Goal: Task Accomplishment & Management: Use online tool/utility

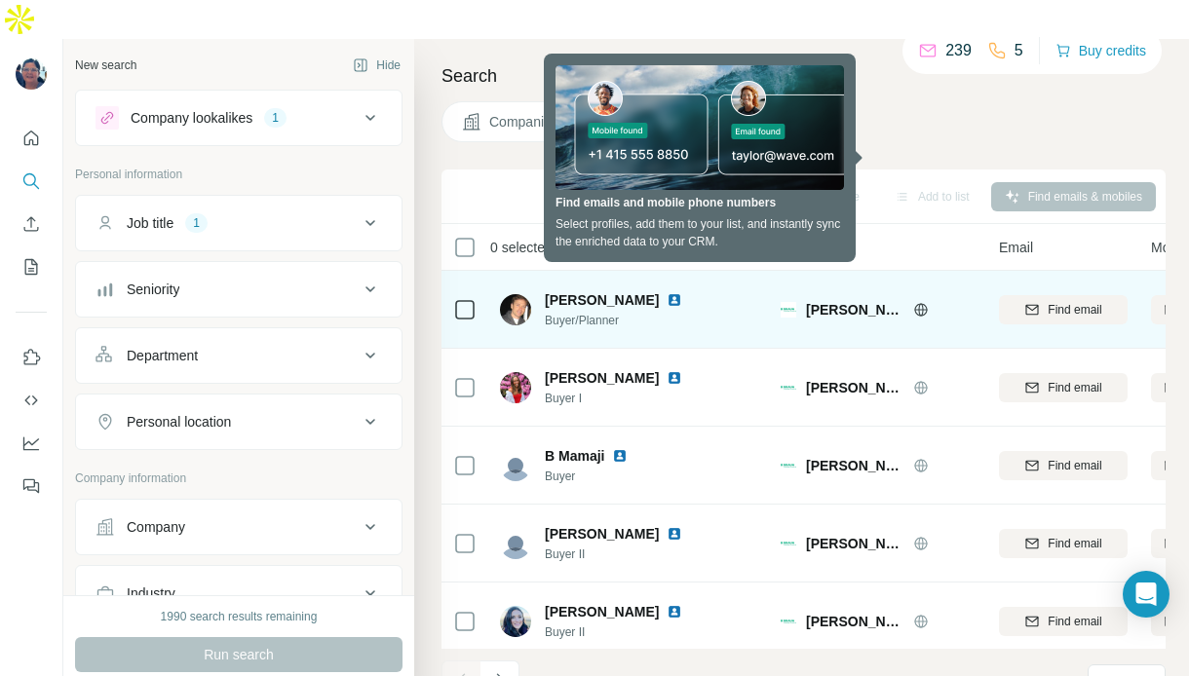
click at [696, 312] on span "Buyer/Planner" at bounding box center [625, 321] width 161 height 18
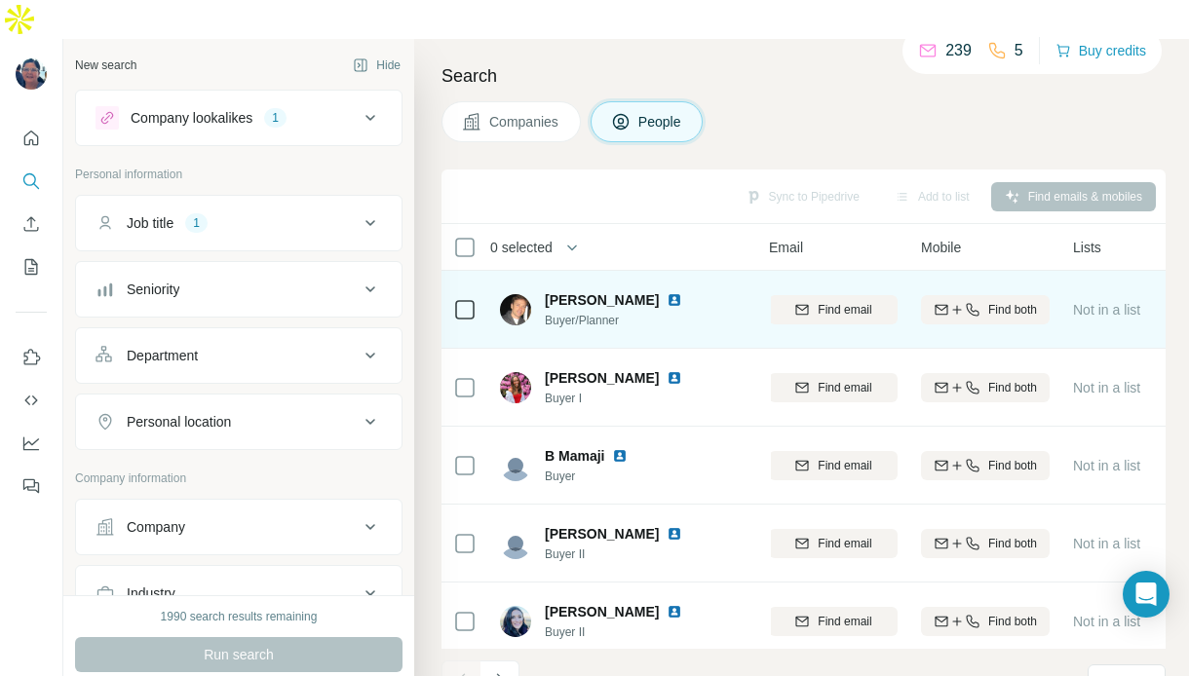
scroll to position [0, 235]
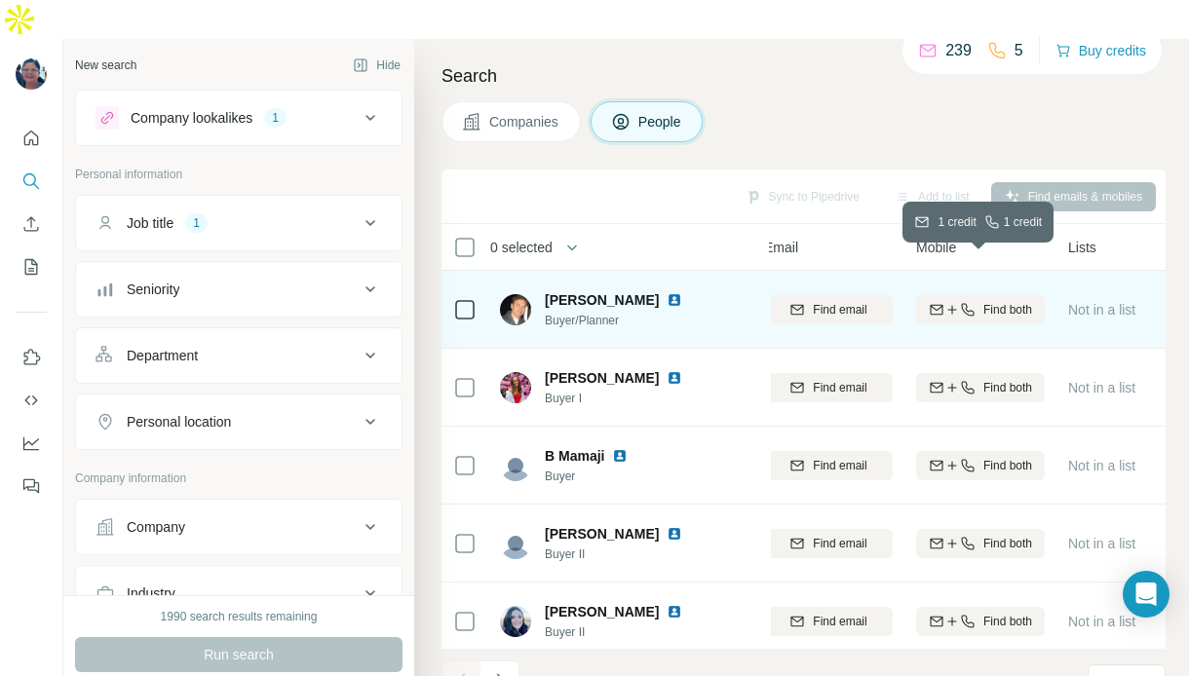
click at [992, 301] on span "Find both" at bounding box center [1007, 310] width 49 height 18
click at [1086, 303] on icon at bounding box center [1084, 308] width 12 height 10
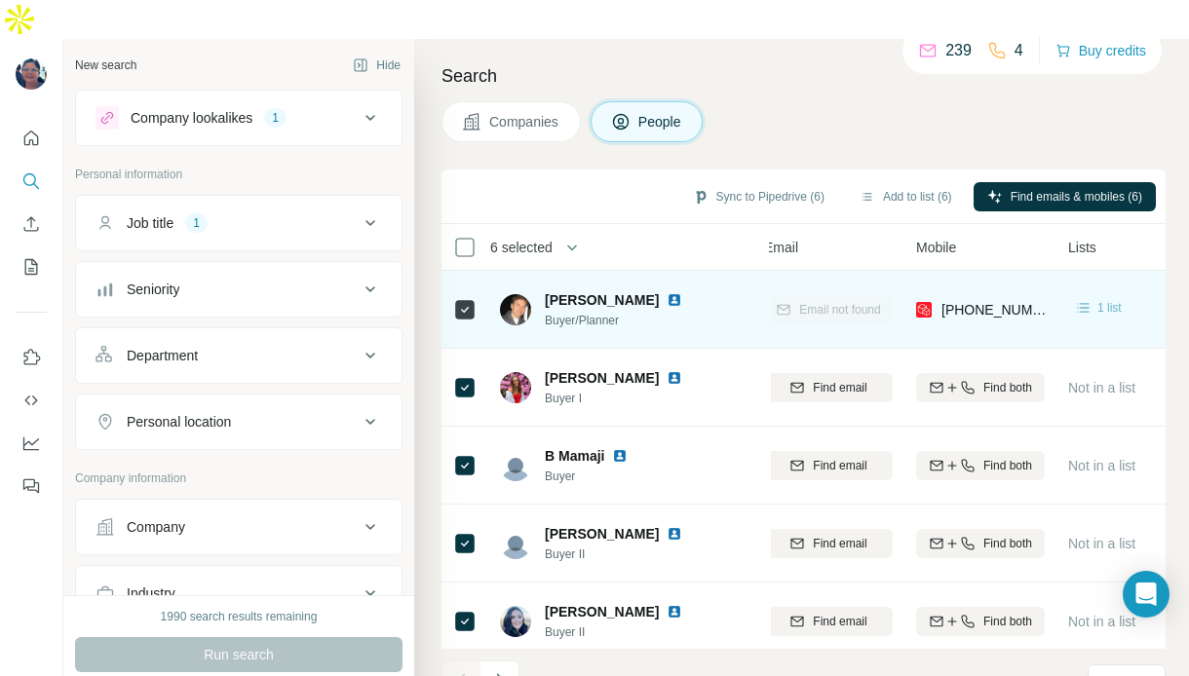
click at [1088, 298] on icon at bounding box center [1083, 307] width 19 height 19
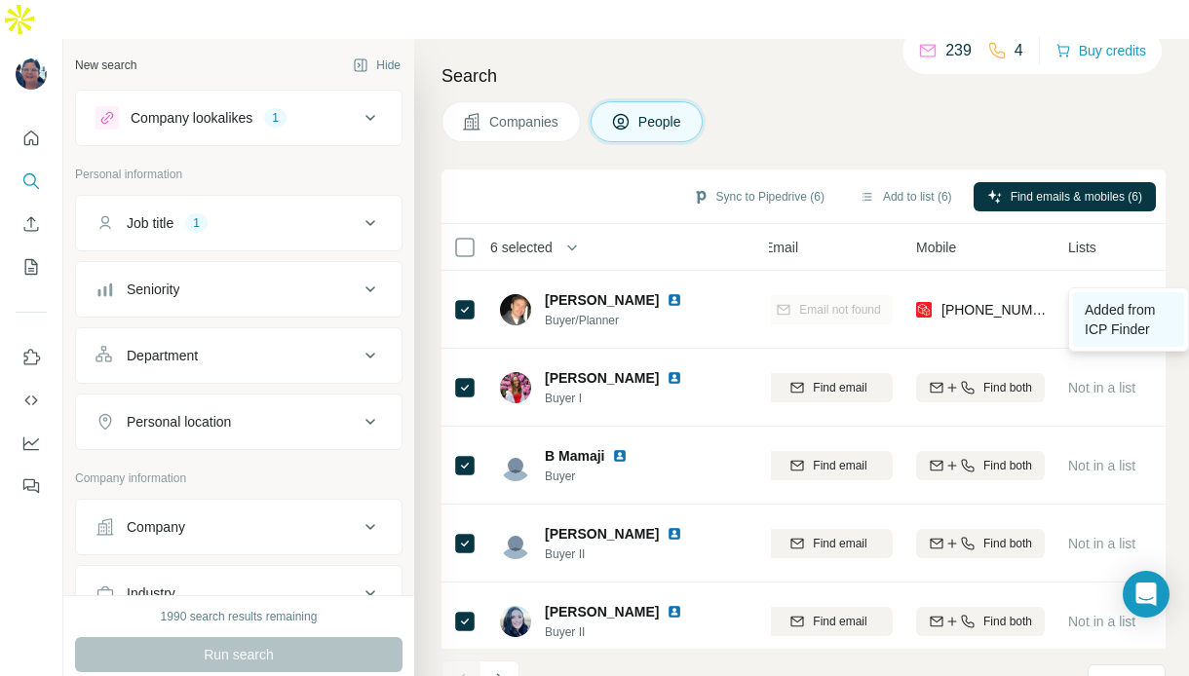
click at [1125, 313] on span "Added from ICP Finder" at bounding box center [1120, 319] width 70 height 35
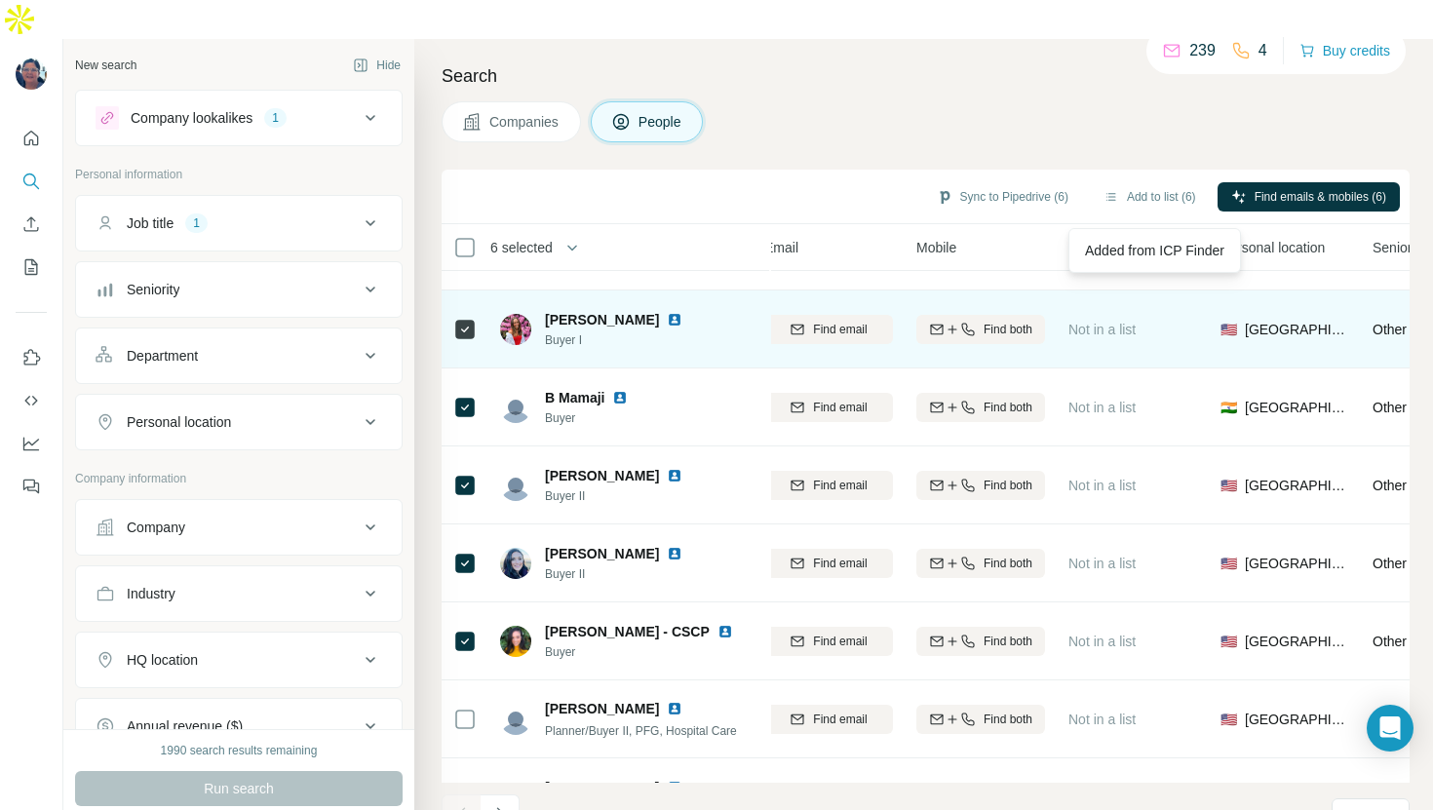
scroll to position [59, 235]
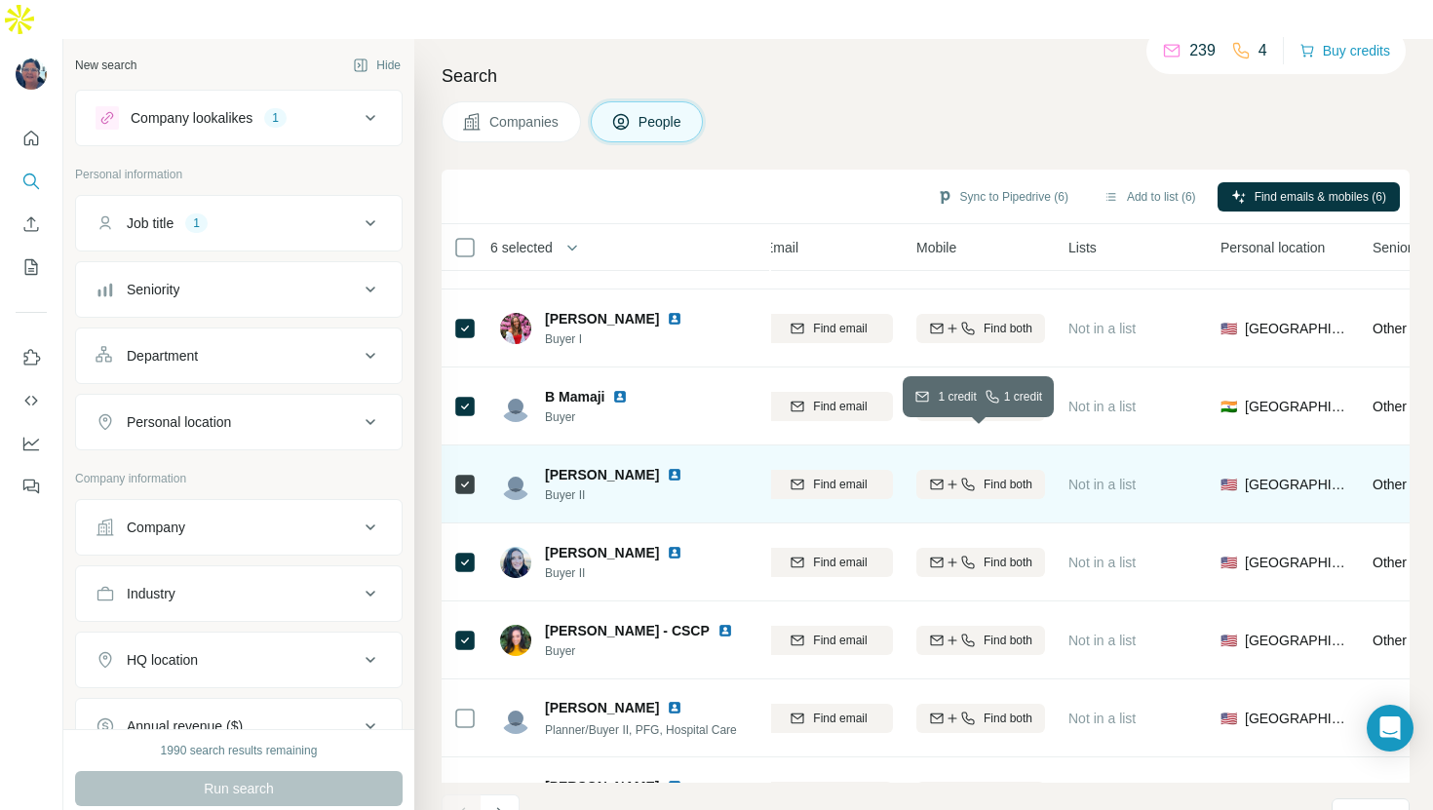
click at [988, 476] on span "Find both" at bounding box center [1007, 485] width 49 height 18
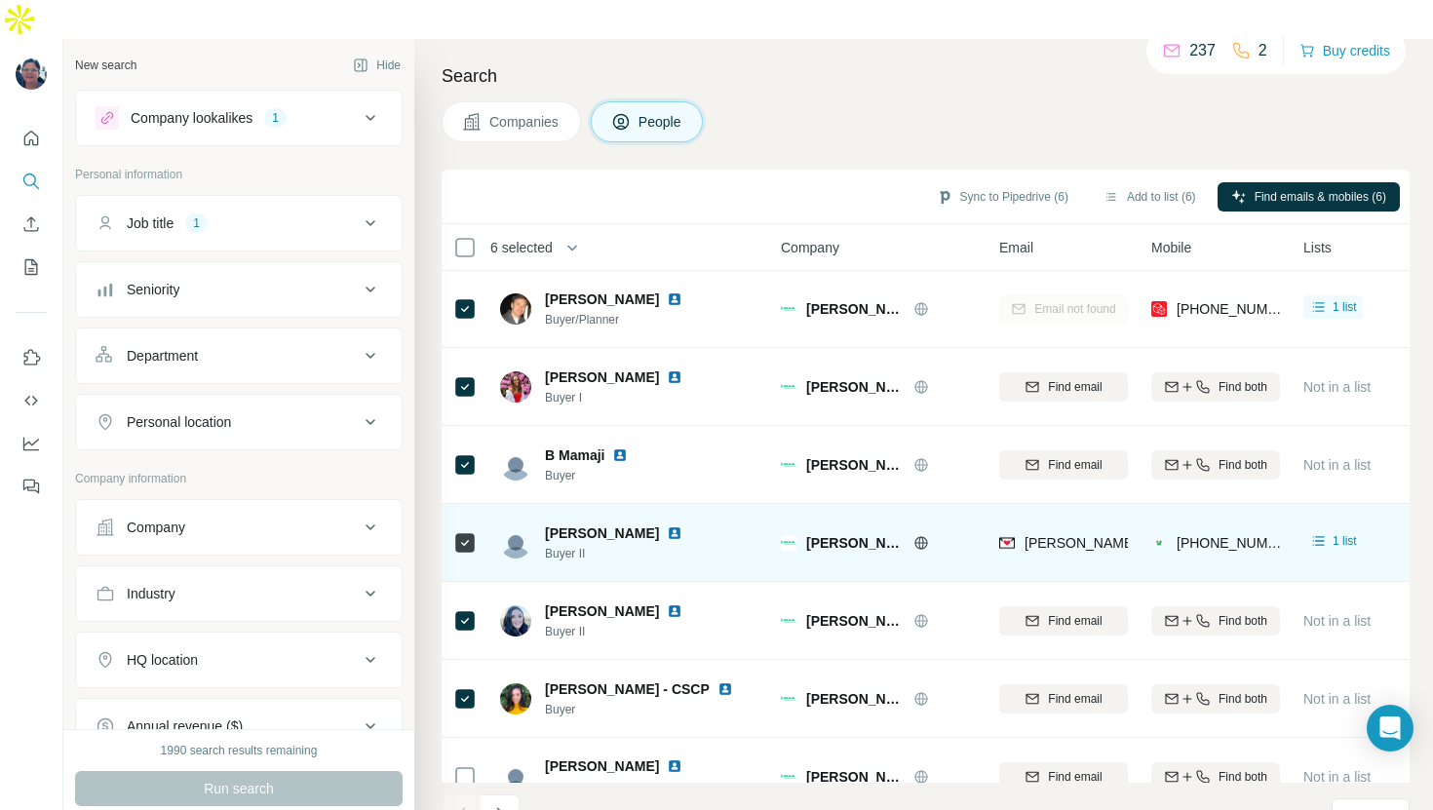
scroll to position [0, 0]
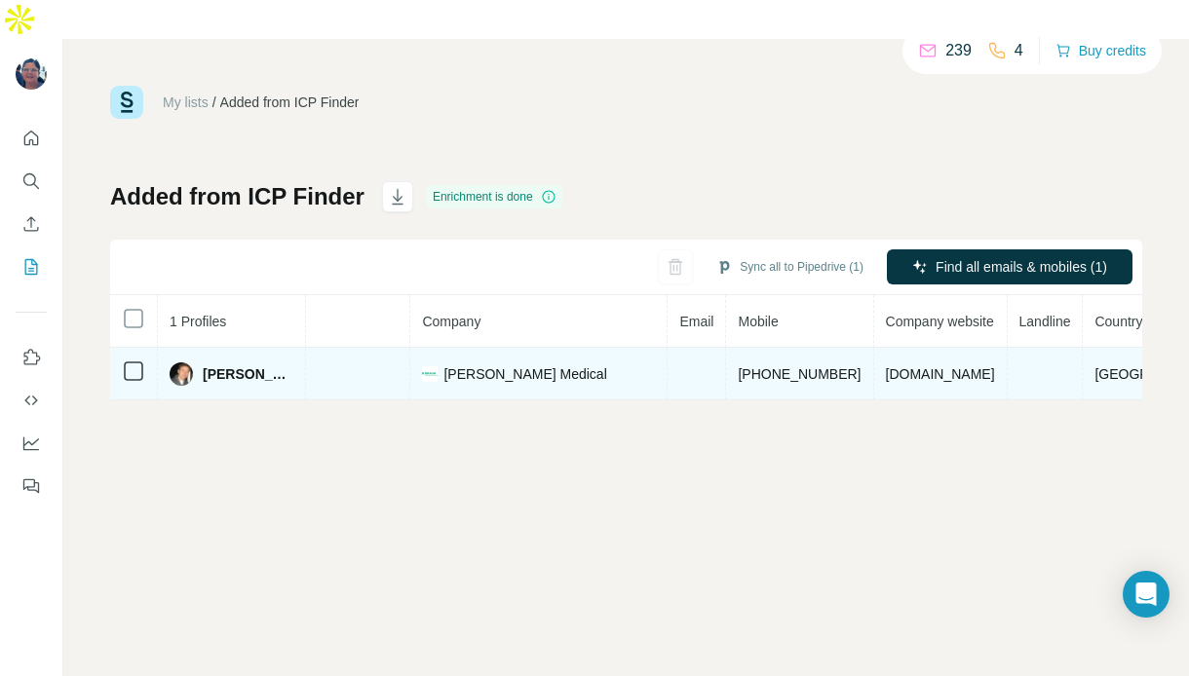
scroll to position [0, 418]
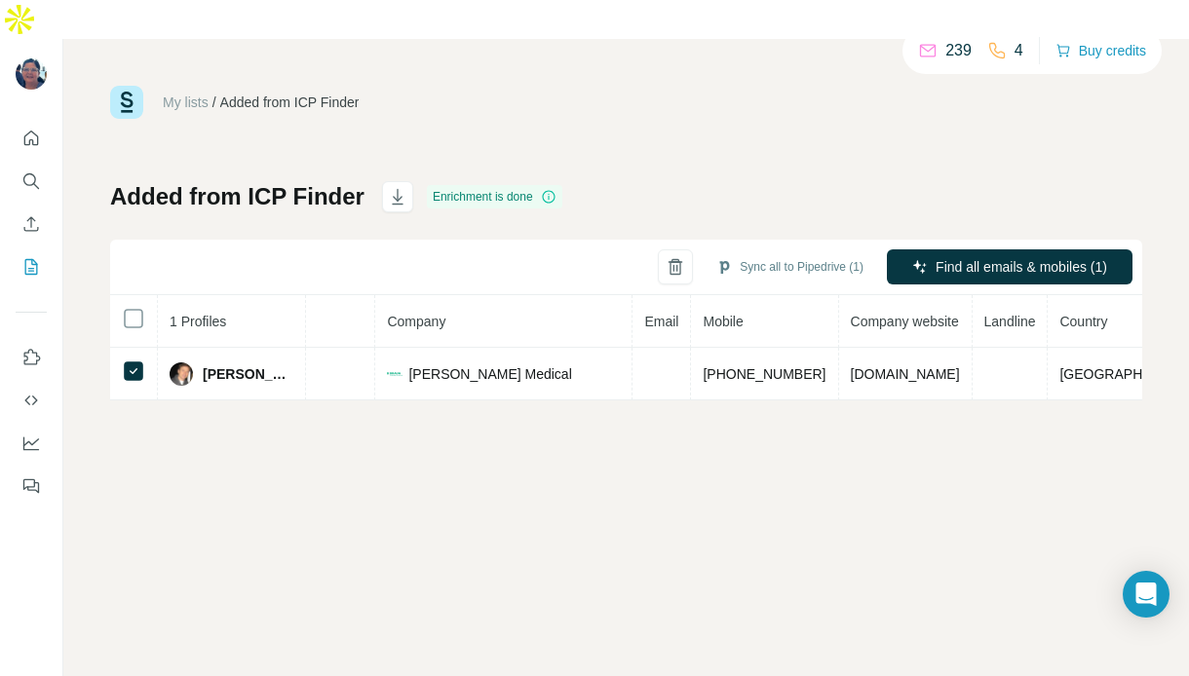
click at [553, 86] on div "My lists / Added from ICP Finder 239 4 Buy credits" at bounding box center [626, 102] width 1032 height 33
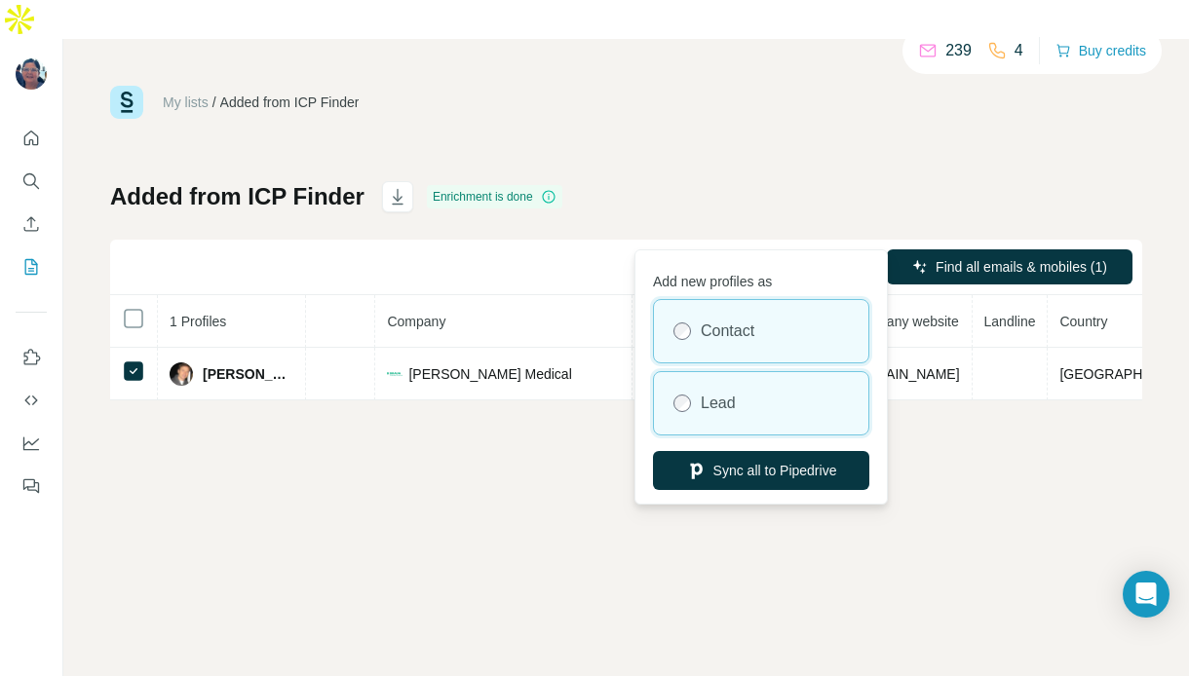
click at [691, 399] on div "Lead" at bounding box center [761, 403] width 214 height 62
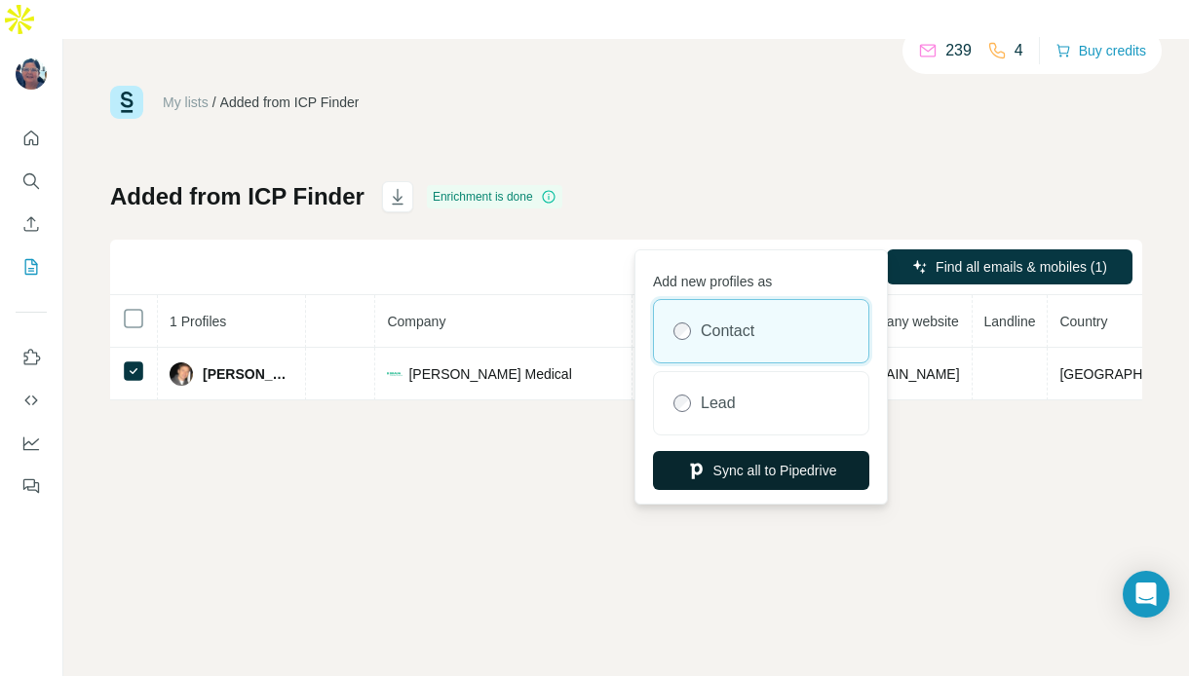
click at [792, 472] on button "Sync all to Pipedrive" at bounding box center [761, 470] width 216 height 39
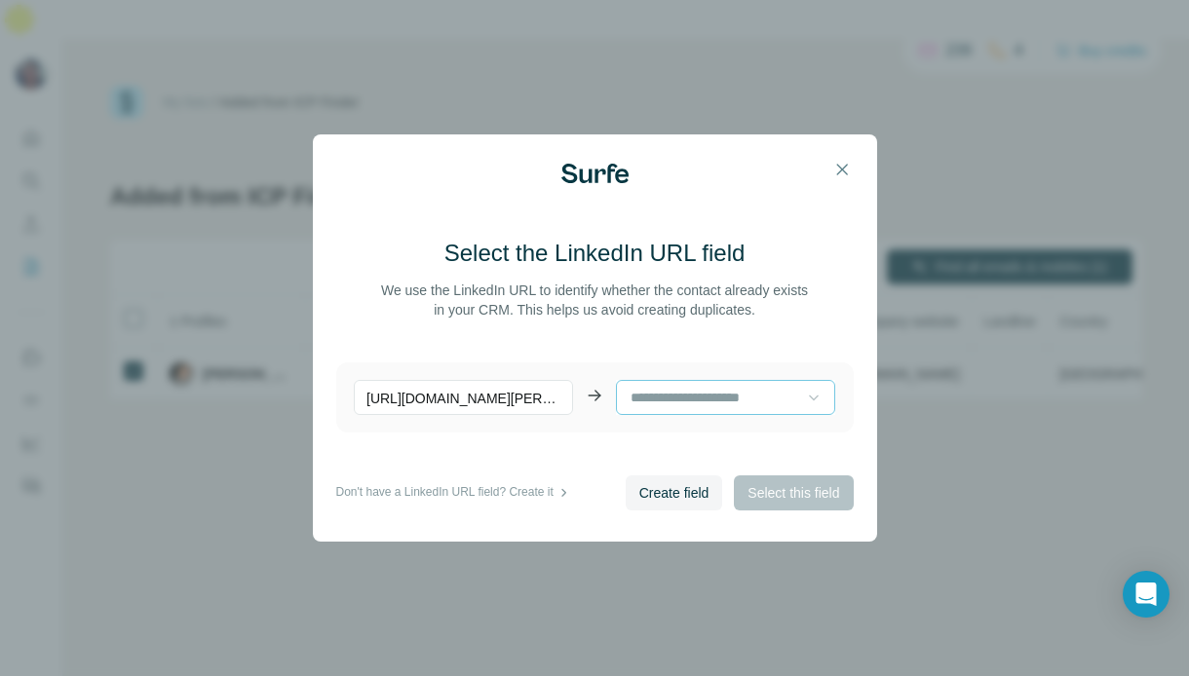
click at [810, 395] on icon at bounding box center [813, 397] width 19 height 19
click at [685, 347] on main "Select the LinkedIn URL field We use the LinkedIn URL to identify whether the c…" at bounding box center [594, 357] width 517 height 238
click at [840, 166] on icon "button" at bounding box center [841, 169] width 19 height 19
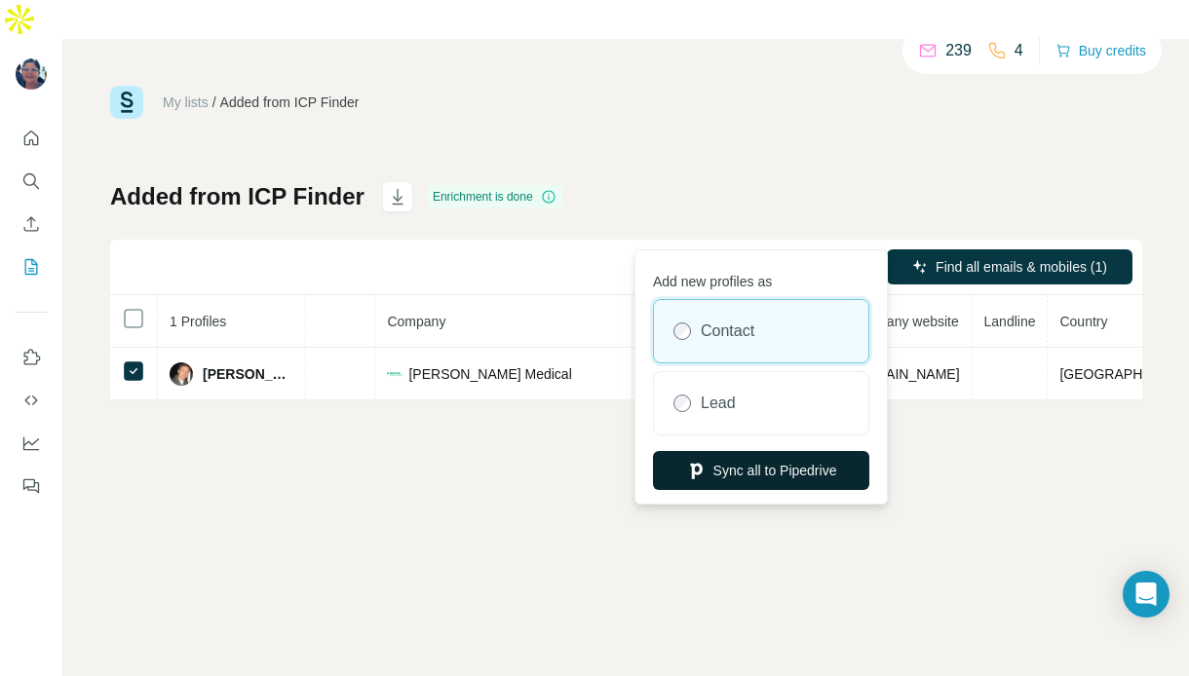
click at [759, 471] on button "Sync all to Pipedrive" at bounding box center [761, 470] width 216 height 39
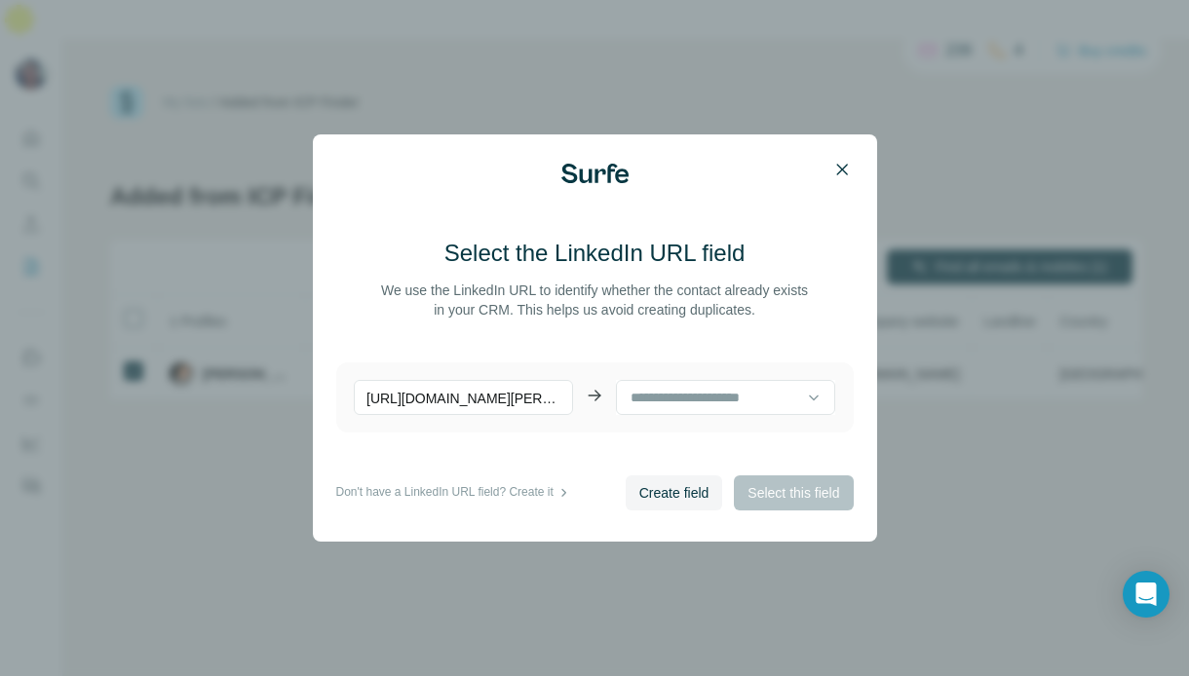
click at [840, 164] on icon "button" at bounding box center [841, 169] width 19 height 19
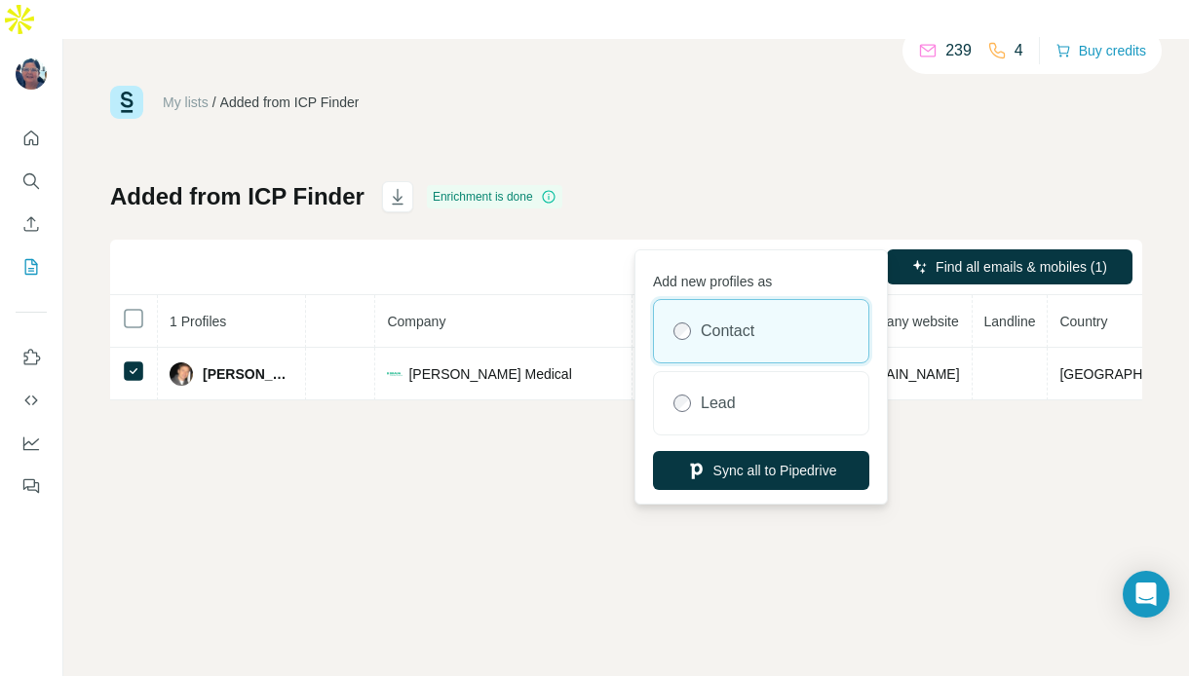
click at [771, 252] on button "Sync all to Pipedrive (1)" at bounding box center [790, 266] width 174 height 29
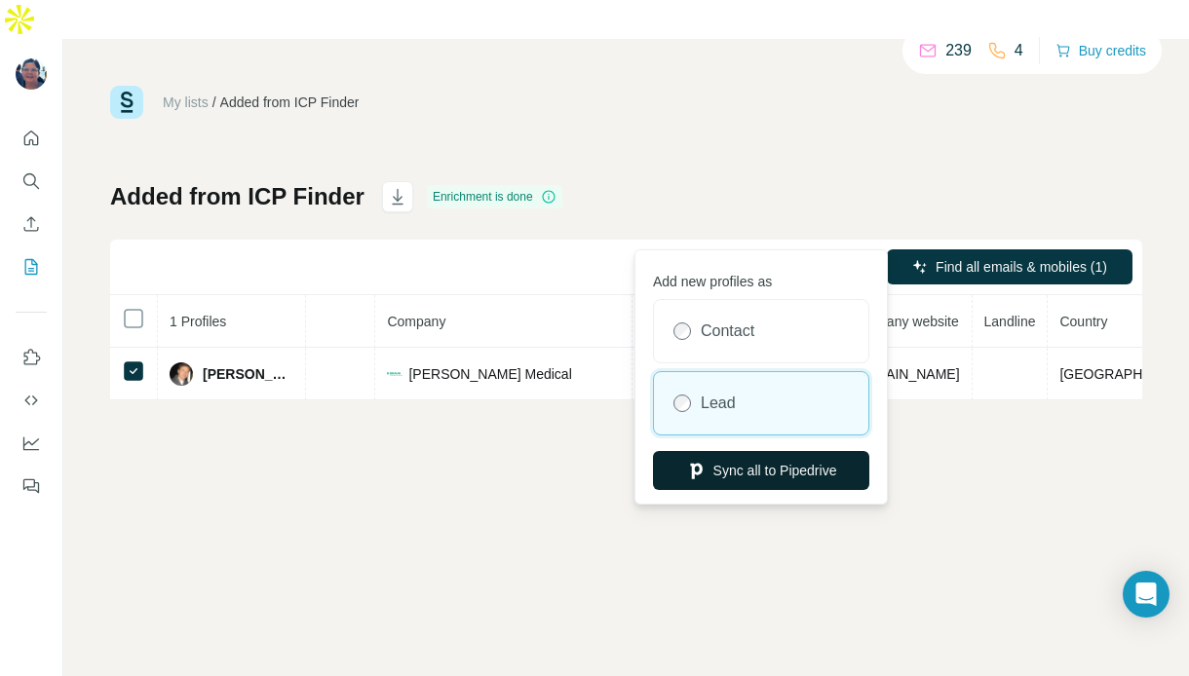
click at [764, 473] on button "Sync all to Pipedrive" at bounding box center [761, 470] width 216 height 39
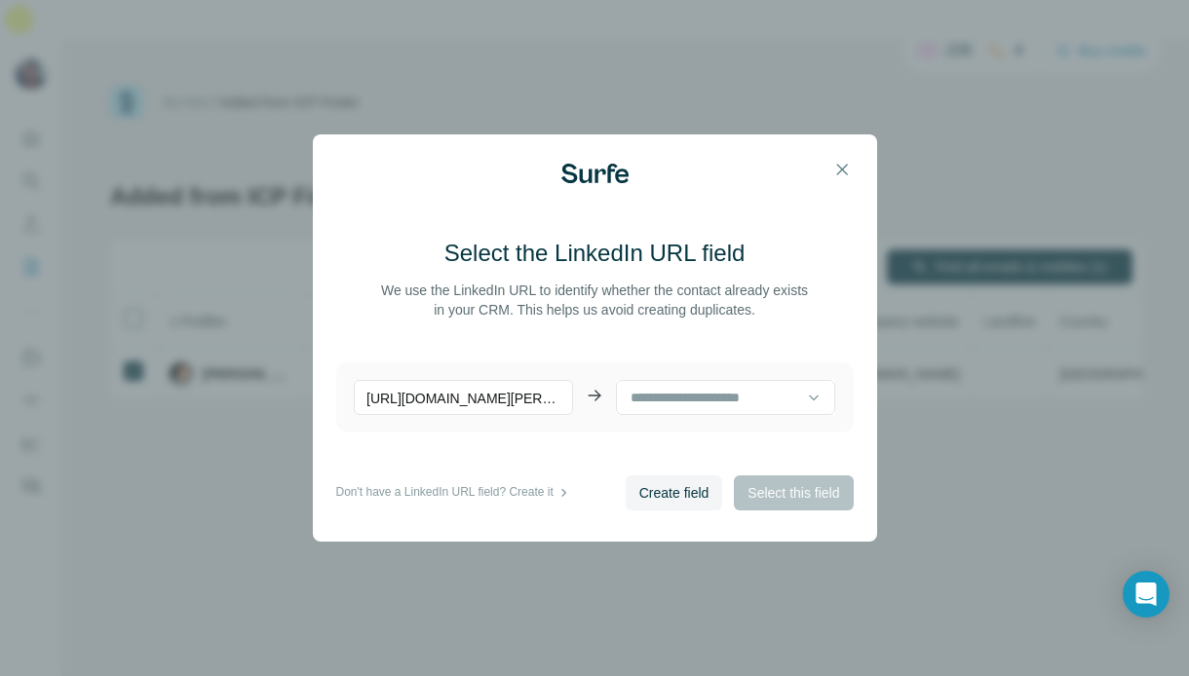
click at [566, 489] on icon at bounding box center [563, 493] width 5 height 8
click at [649, 493] on span "Create field" at bounding box center [674, 492] width 70 height 19
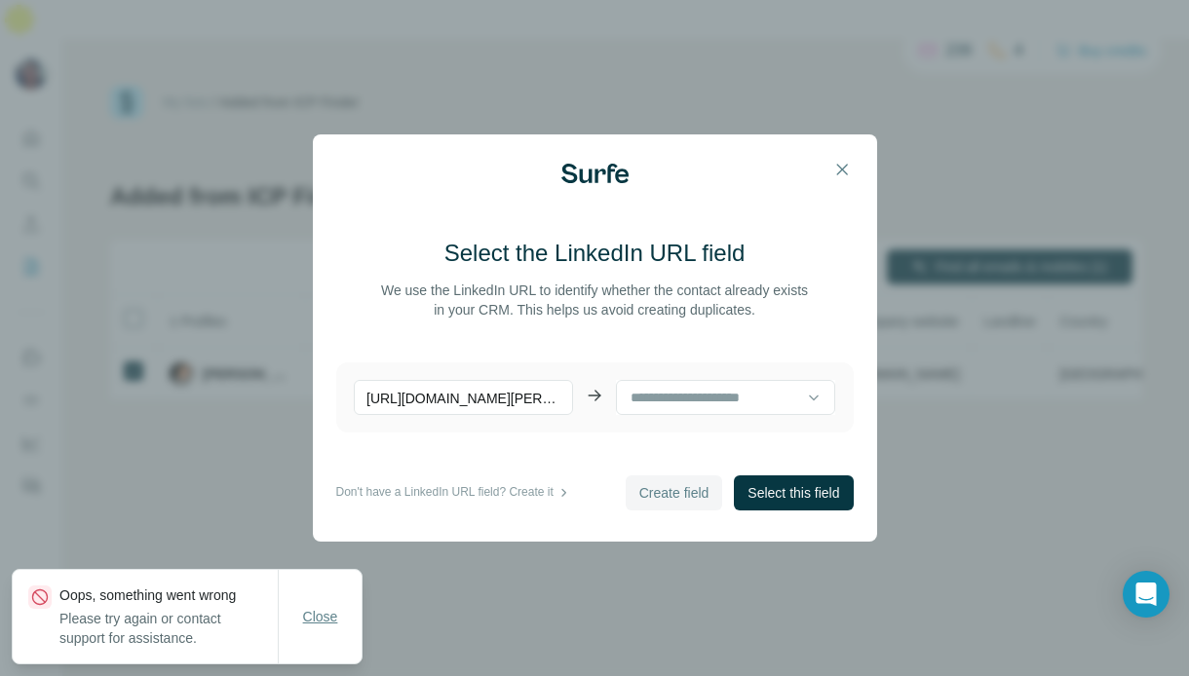
click at [320, 617] on span "Close" at bounding box center [320, 616] width 35 height 19
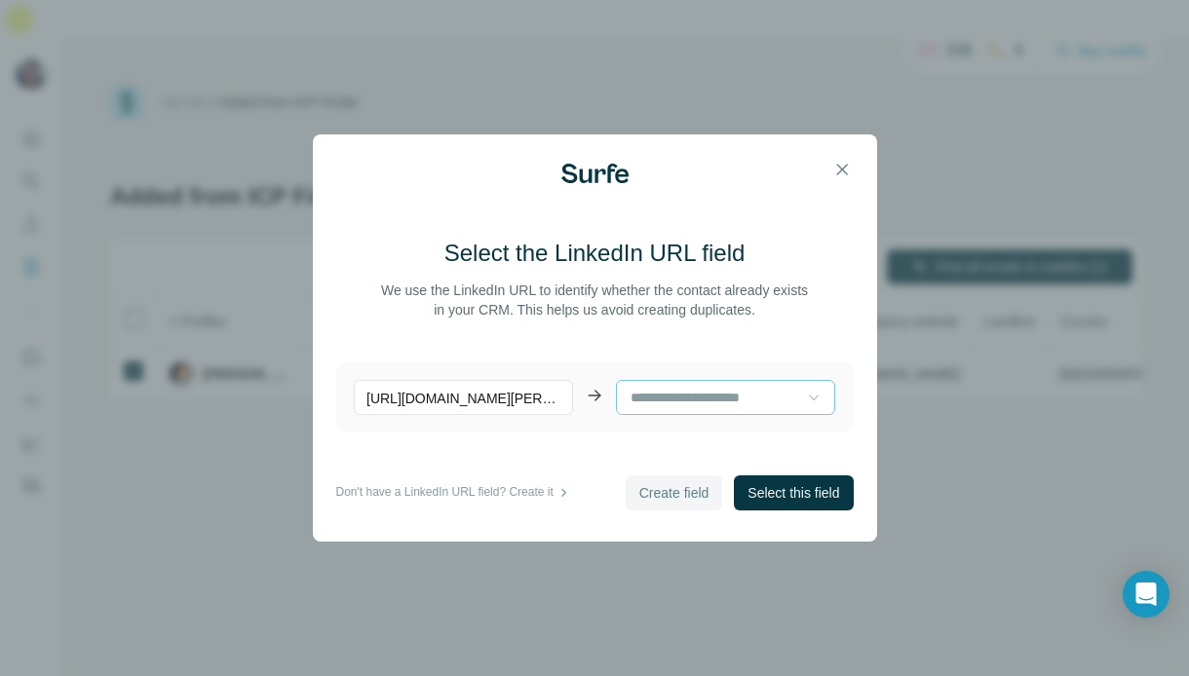
click at [812, 395] on icon at bounding box center [813, 397] width 19 height 19
click at [682, 438] on div "Name" at bounding box center [725, 441] width 186 height 19
click at [820, 399] on icon at bounding box center [813, 397] width 19 height 19
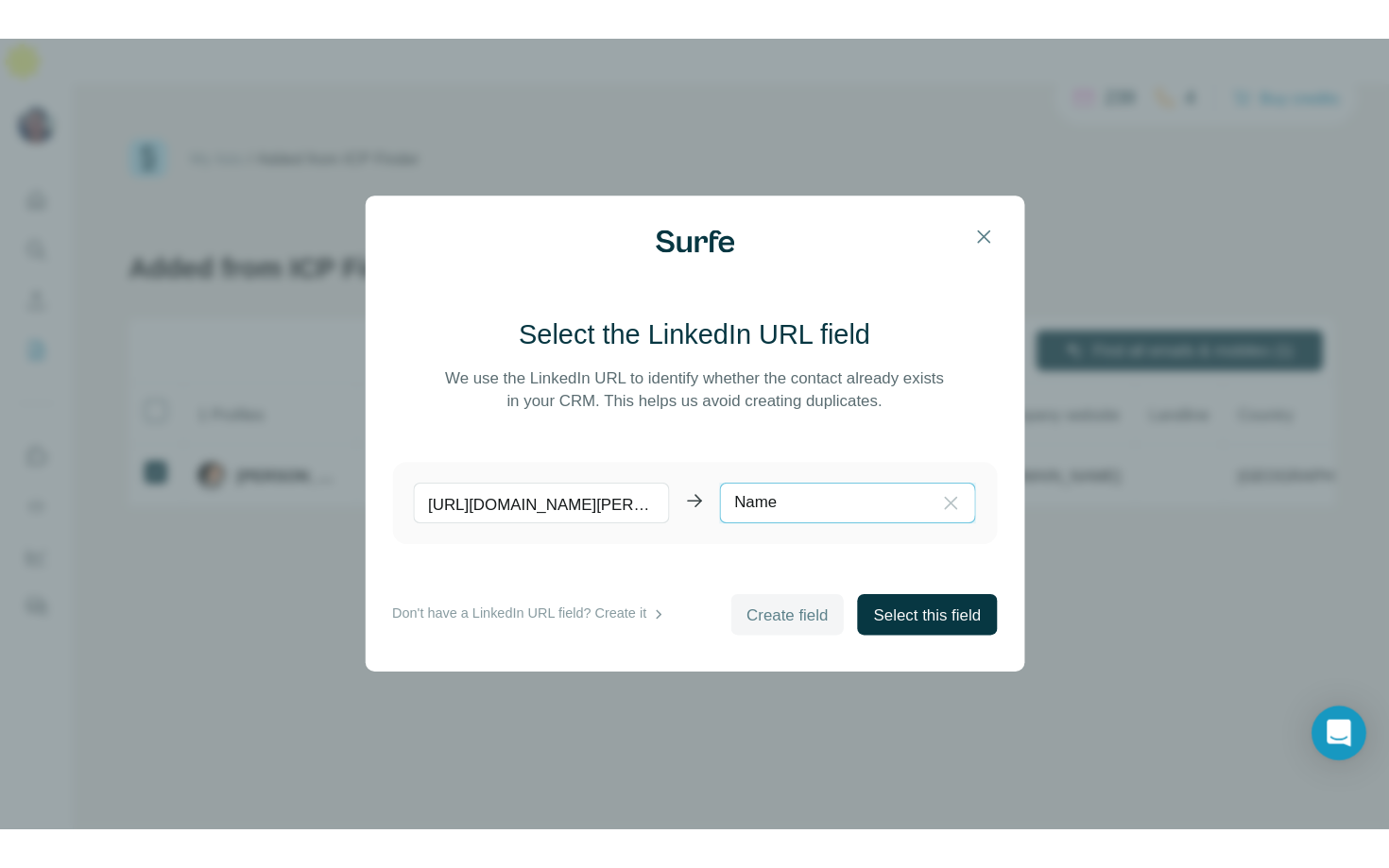
scroll to position [0, 0]
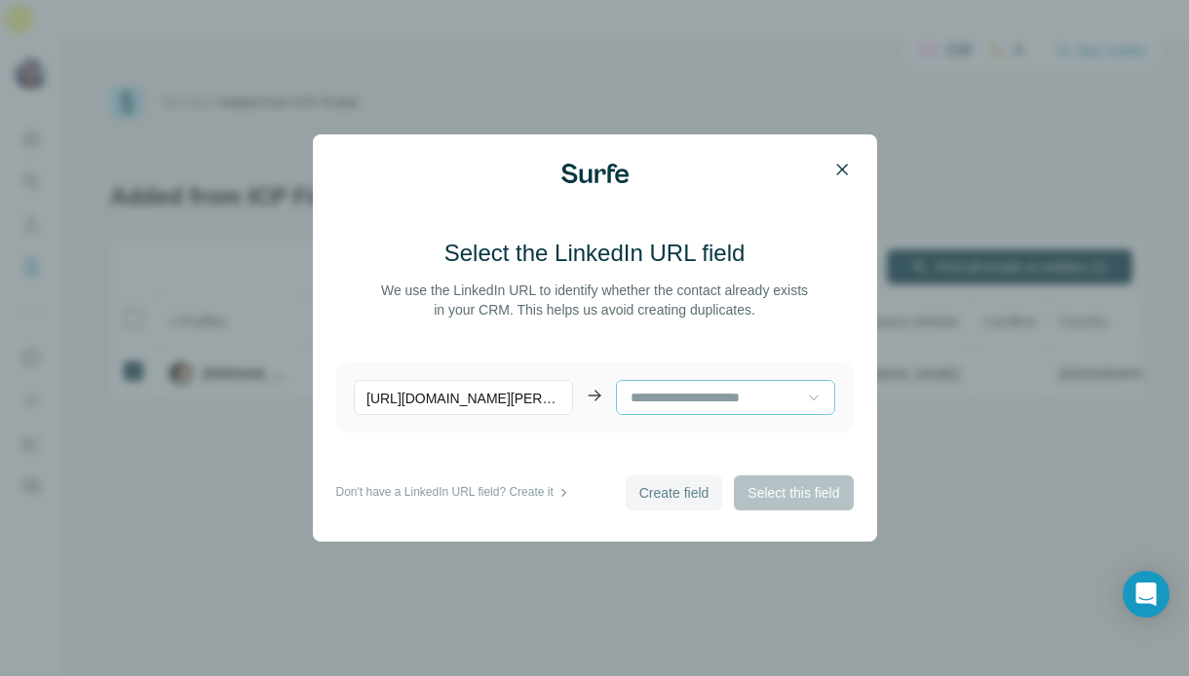
click at [837, 174] on icon "button" at bounding box center [841, 169] width 19 height 19
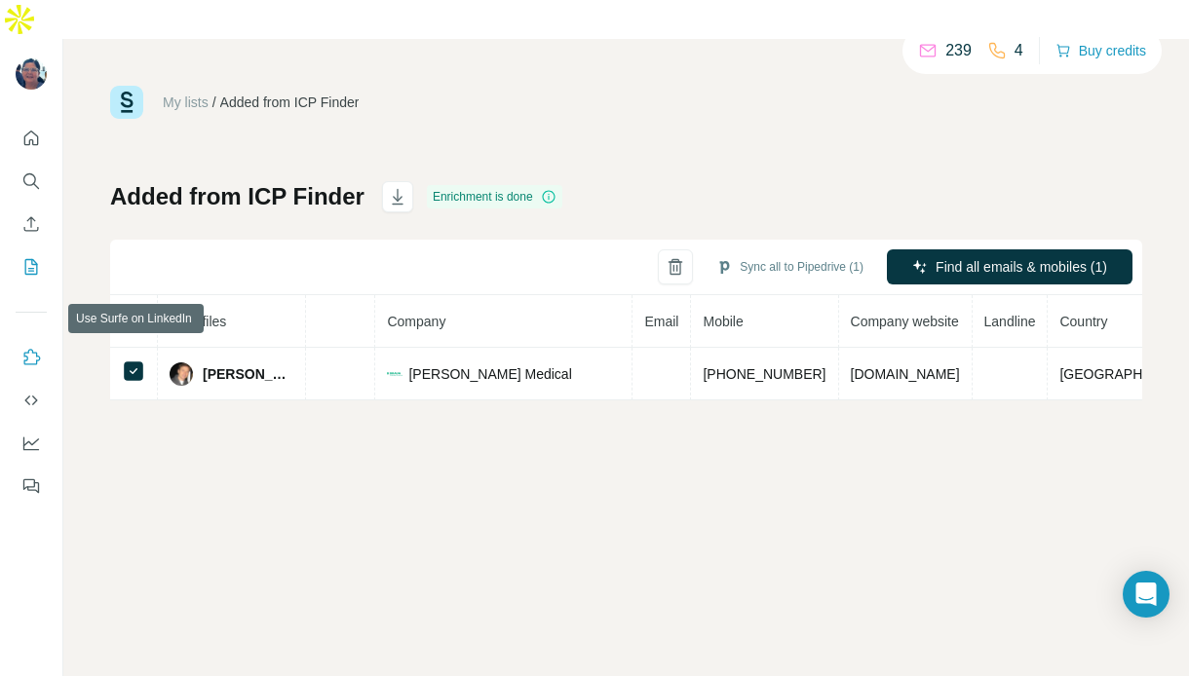
click at [30, 348] on icon "Use Surfe on LinkedIn" at bounding box center [30, 357] width 19 height 19
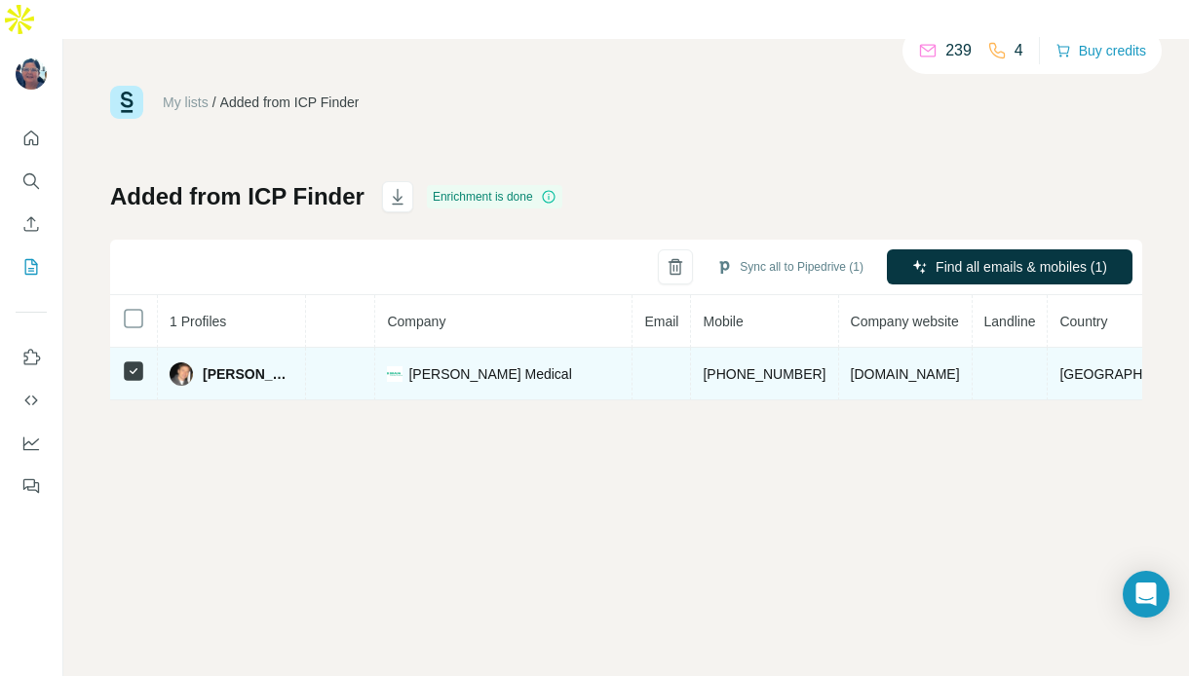
click at [213, 364] on span "[PERSON_NAME]" at bounding box center [248, 373] width 91 height 19
click at [177, 363] on img at bounding box center [181, 374] width 23 height 23
click at [263, 364] on span "[PERSON_NAME]" at bounding box center [248, 373] width 91 height 19
drag, startPoint x: 937, startPoint y: 325, endPoint x: 879, endPoint y: 344, distance: 60.4
click at [870, 348] on td "[DOMAIN_NAME]" at bounding box center [906, 374] width 134 height 53
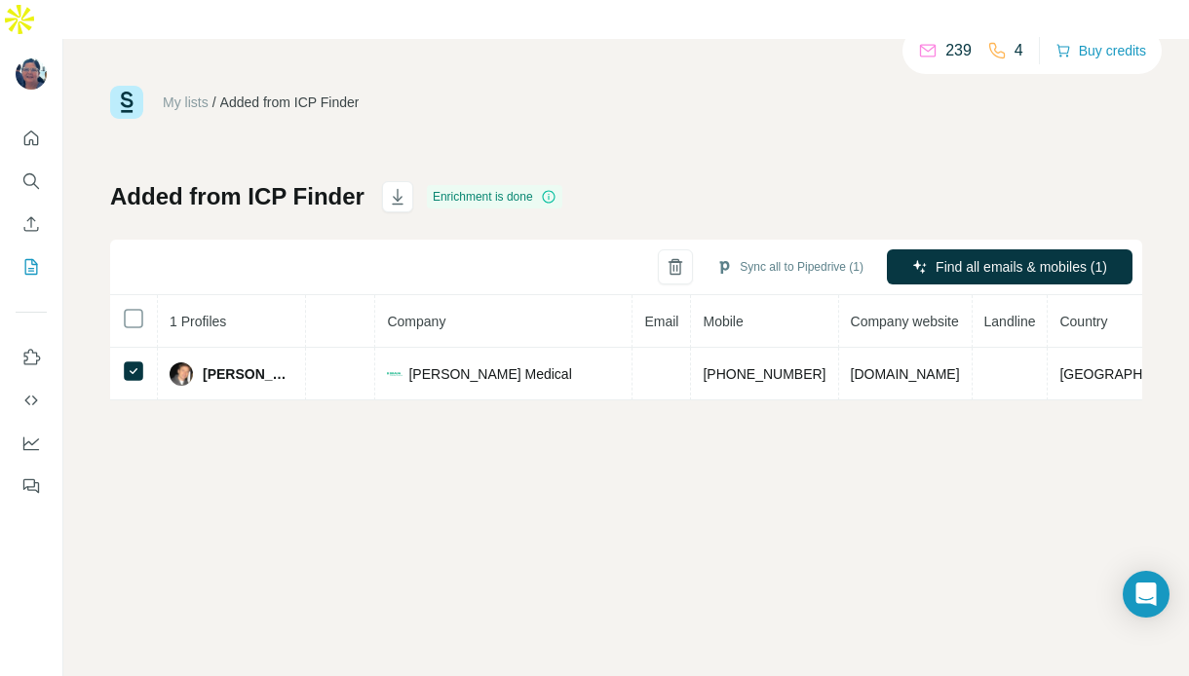
click at [839, 411] on div "My lists / Added from ICP Finder 239 4 Buy credits Added from ICP Finder Enrich…" at bounding box center [626, 377] width 1126 height 676
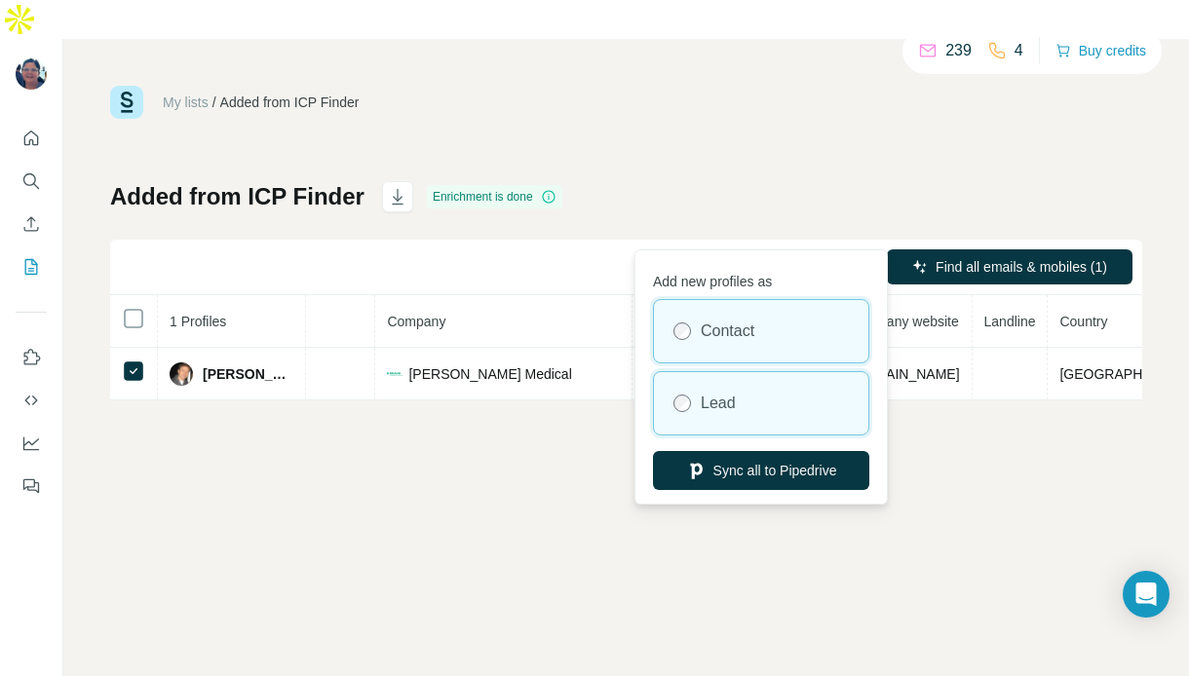
click at [783, 413] on div "Lead" at bounding box center [761, 403] width 214 height 62
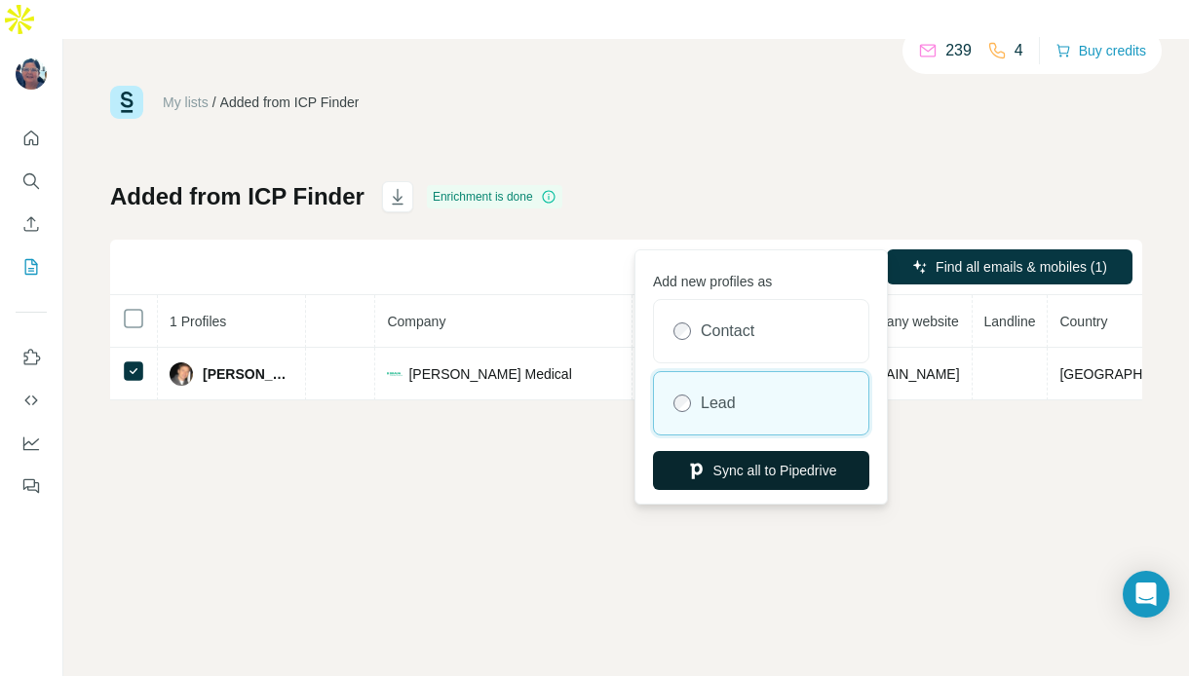
click at [775, 477] on button "Sync all to Pipedrive" at bounding box center [761, 470] width 216 height 39
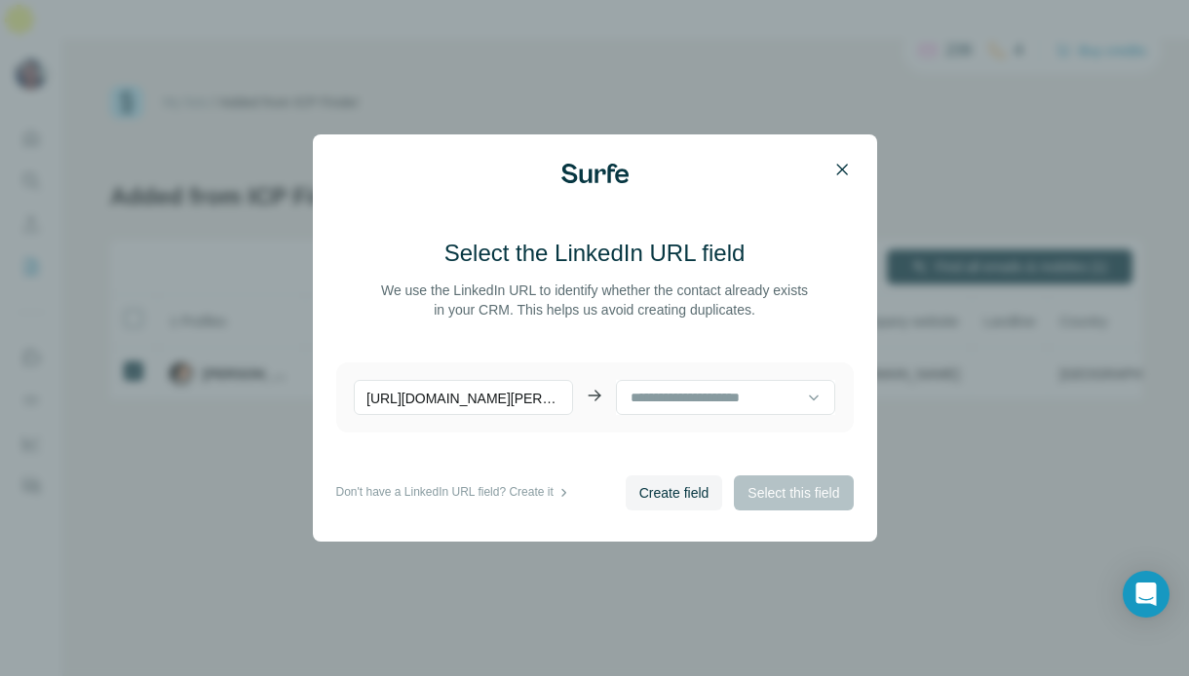
click at [846, 172] on icon "button" at bounding box center [841, 169] width 19 height 19
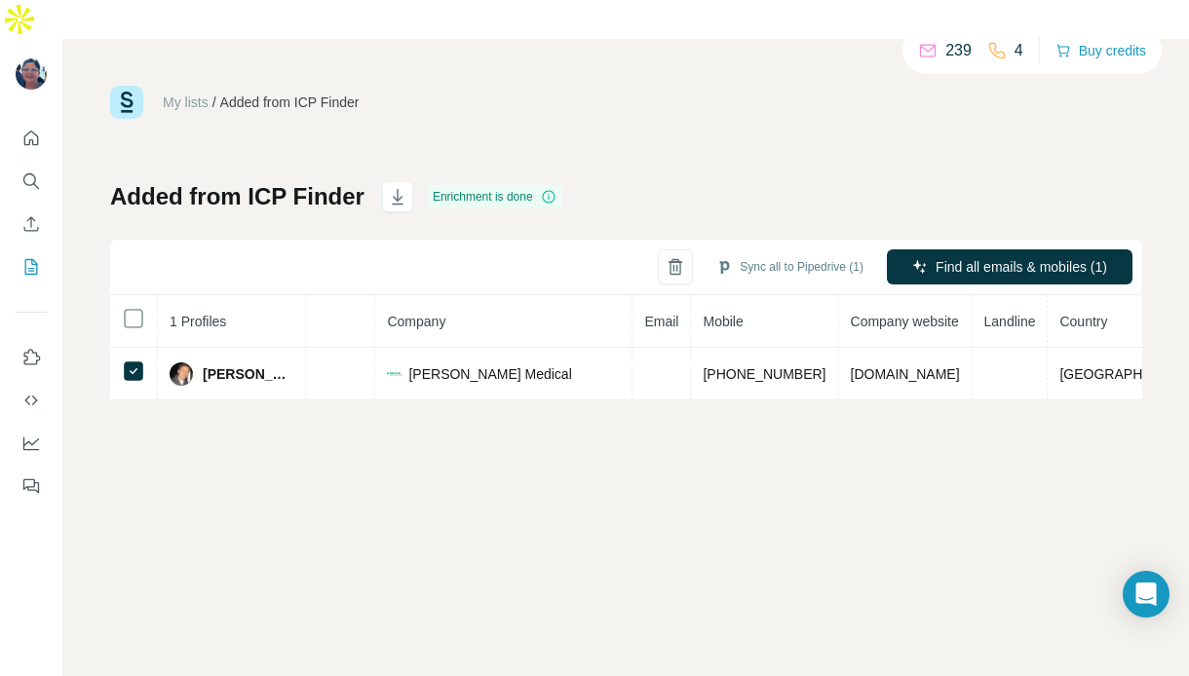
click at [496, 408] on div "My lists / Added from ICP Finder 239 4 Buy credits Added from ICP Finder Enrich…" at bounding box center [626, 377] width 1126 height 676
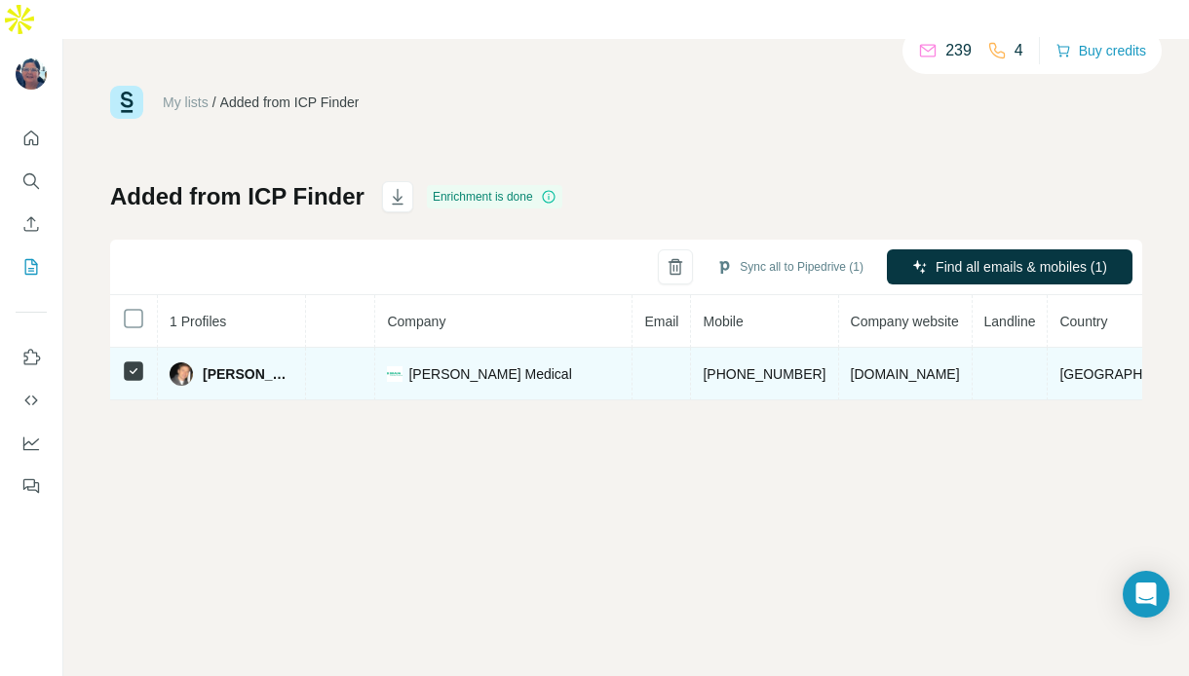
click at [236, 364] on span "[PERSON_NAME]" at bounding box center [248, 373] width 91 height 19
click at [189, 363] on img at bounding box center [181, 374] width 23 height 23
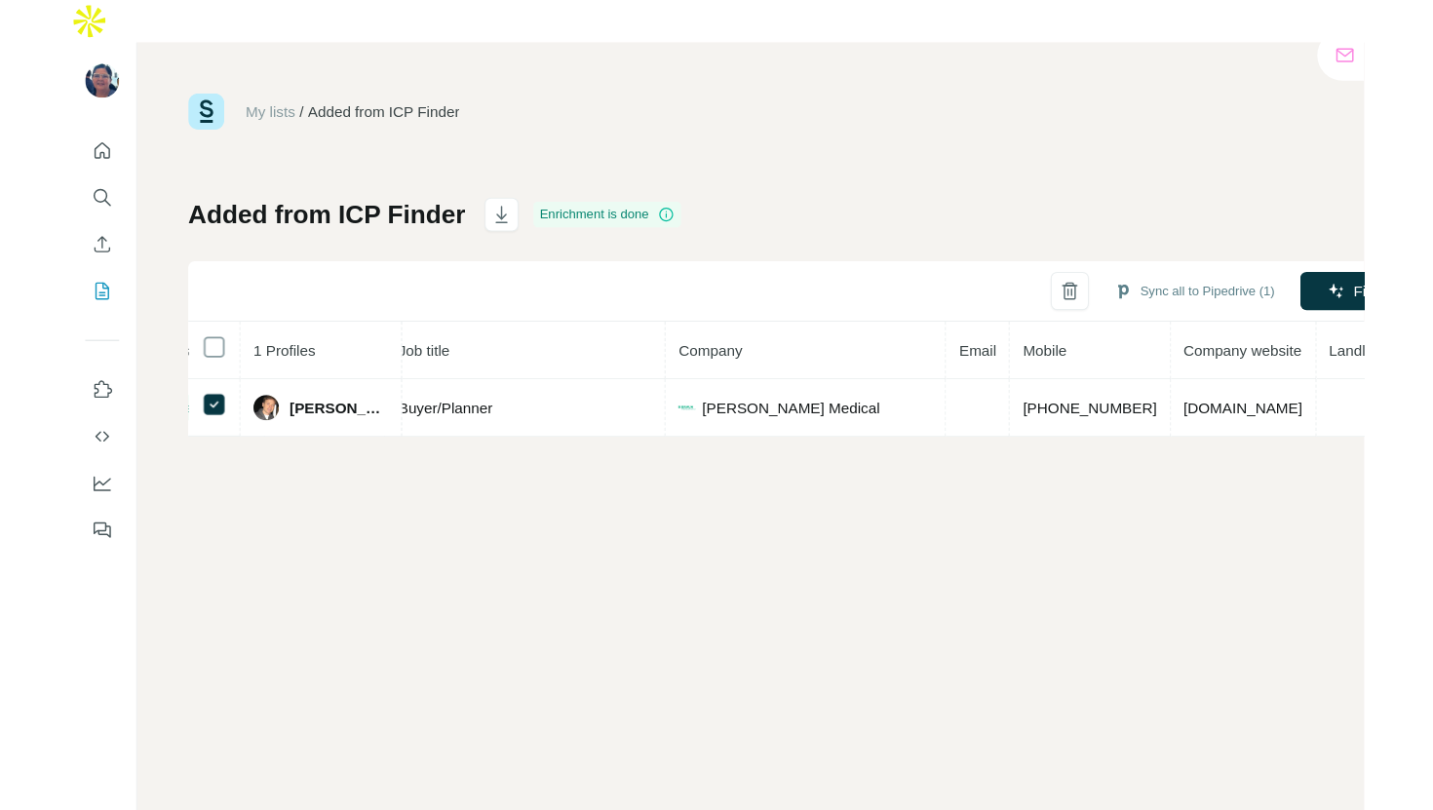
scroll to position [0, 174]
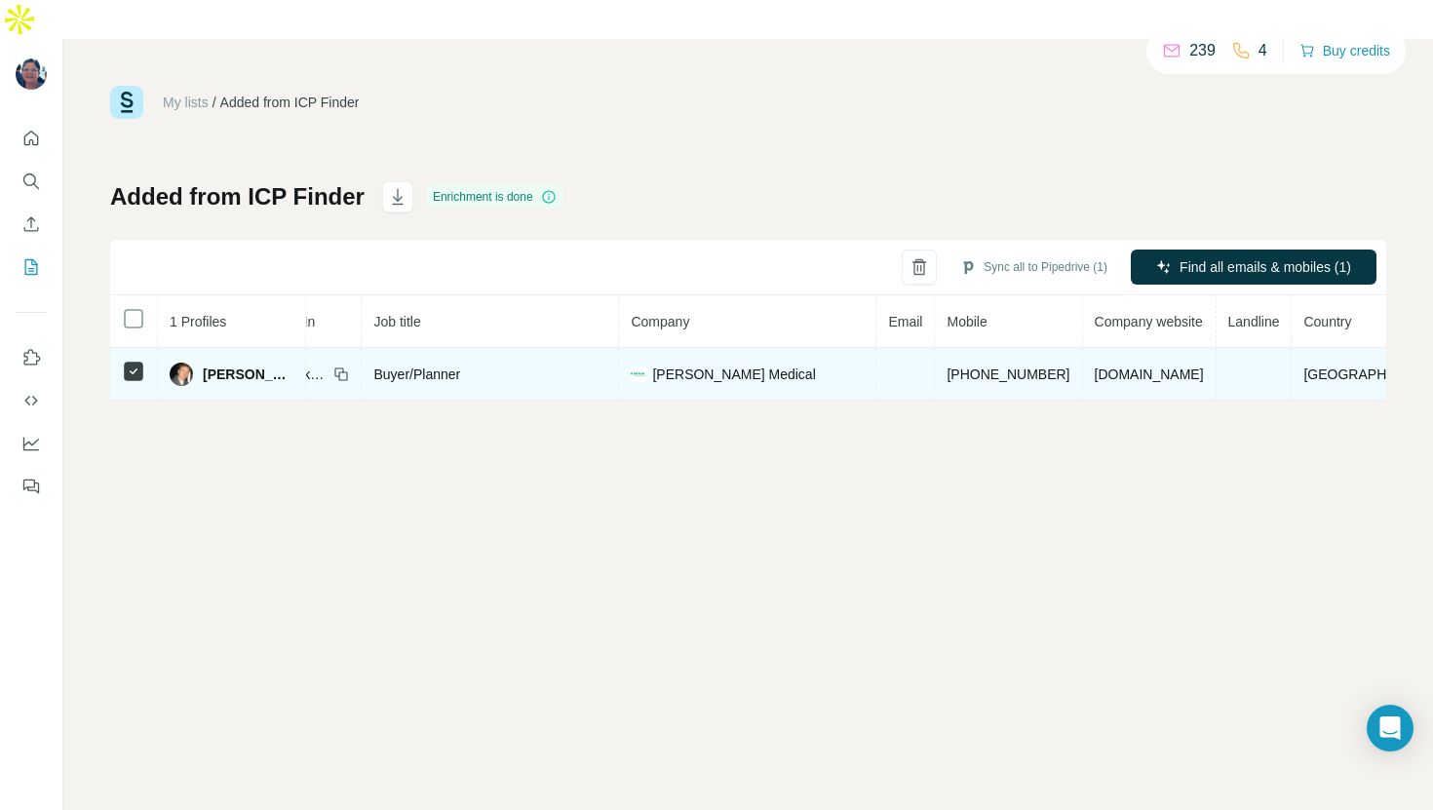
click at [236, 348] on td "[PERSON_NAME]" at bounding box center [232, 374] width 148 height 53
click at [247, 363] on div "[PERSON_NAME]" at bounding box center [232, 374] width 124 height 23
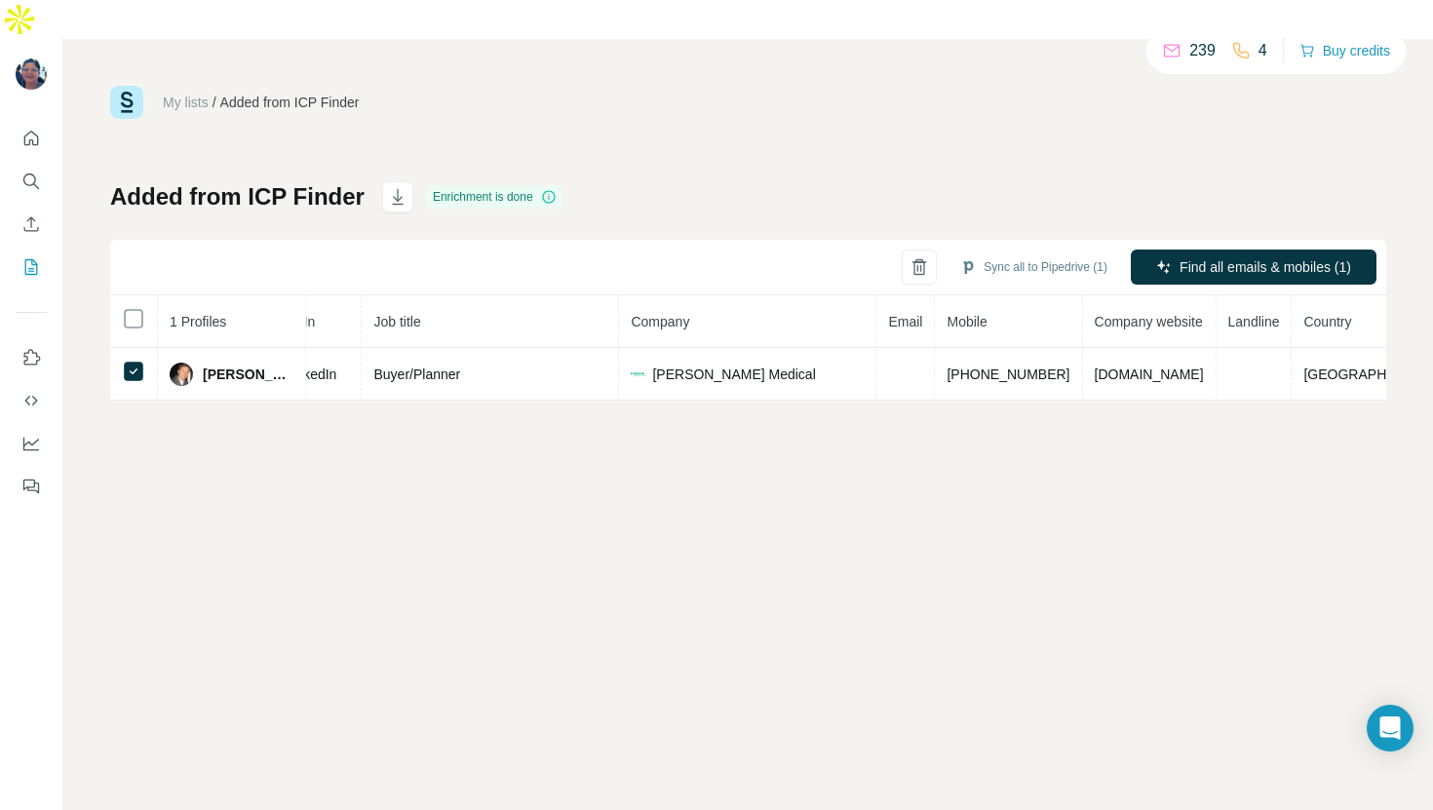
click at [947, 413] on div "My lists / Added from ICP Finder 239 4 Buy credits Added from ICP Finder Enrich…" at bounding box center [747, 444] width 1369 height 810
click at [36, 259] on icon "My lists" at bounding box center [33, 265] width 10 height 13
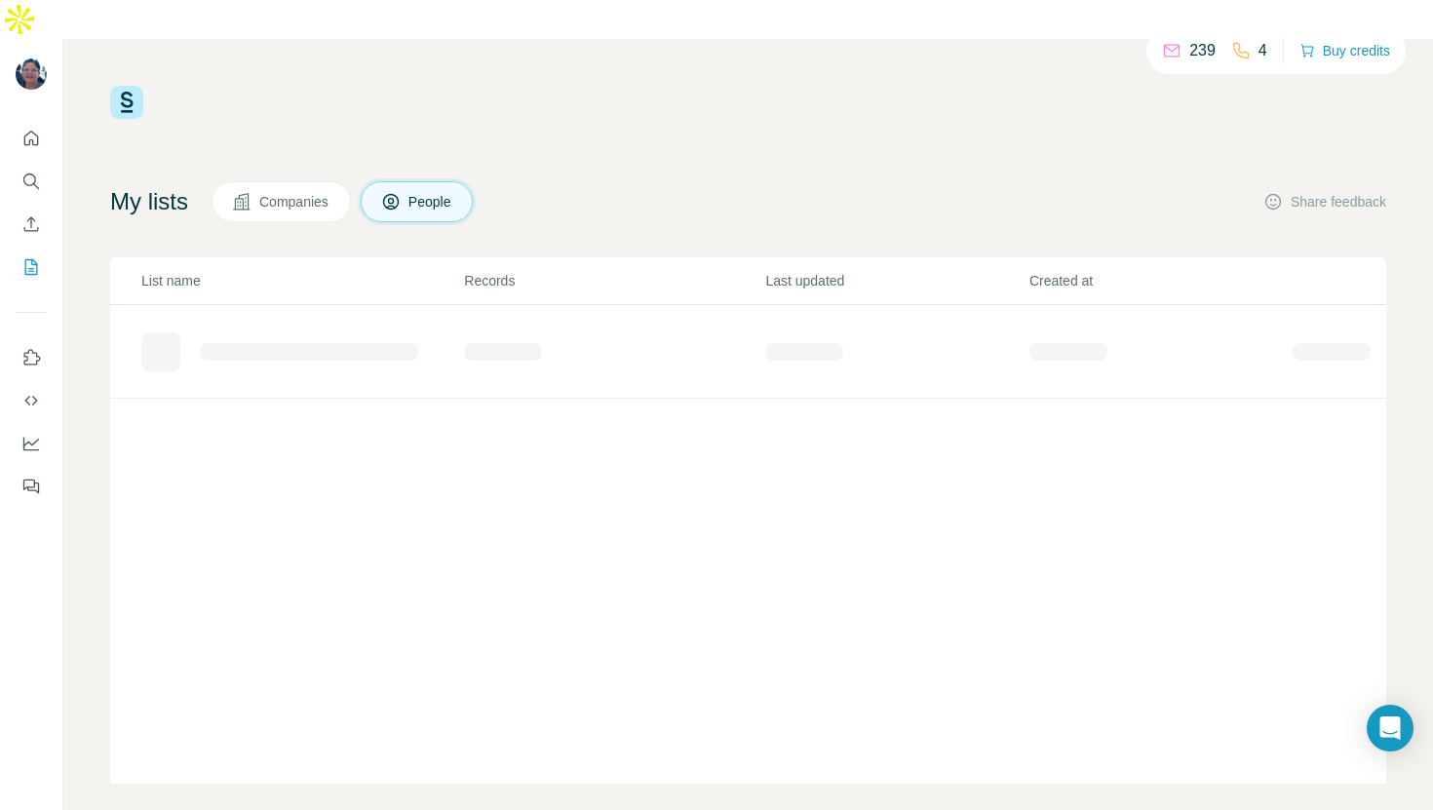
click at [190, 332] on div at bounding box center [336, 351] width 390 height 39
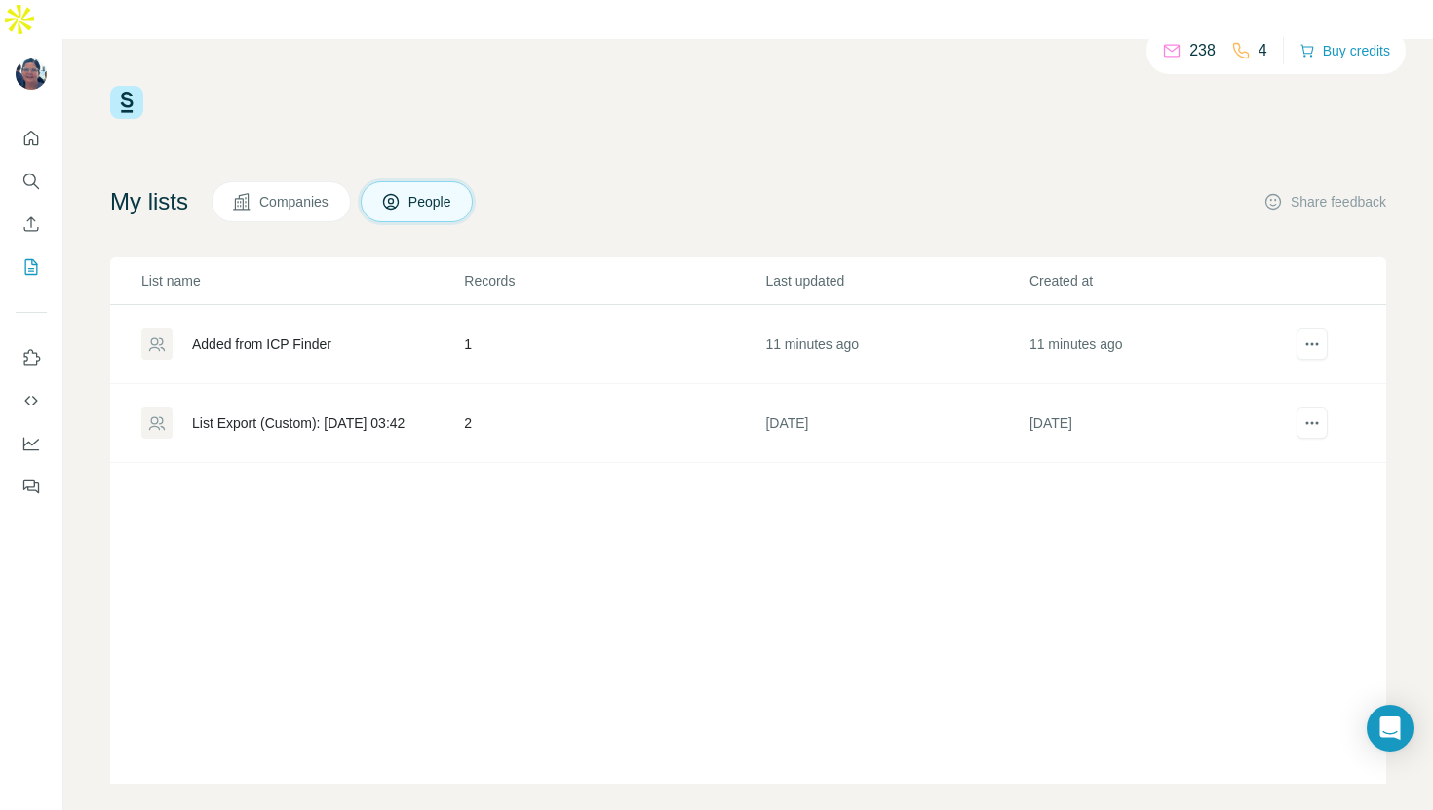
click at [322, 413] on div "List Export (Custom): [DATE] 03:42" at bounding box center [298, 422] width 212 height 19
click at [244, 328] on div "Added from ICP Finder" at bounding box center [301, 343] width 321 height 31
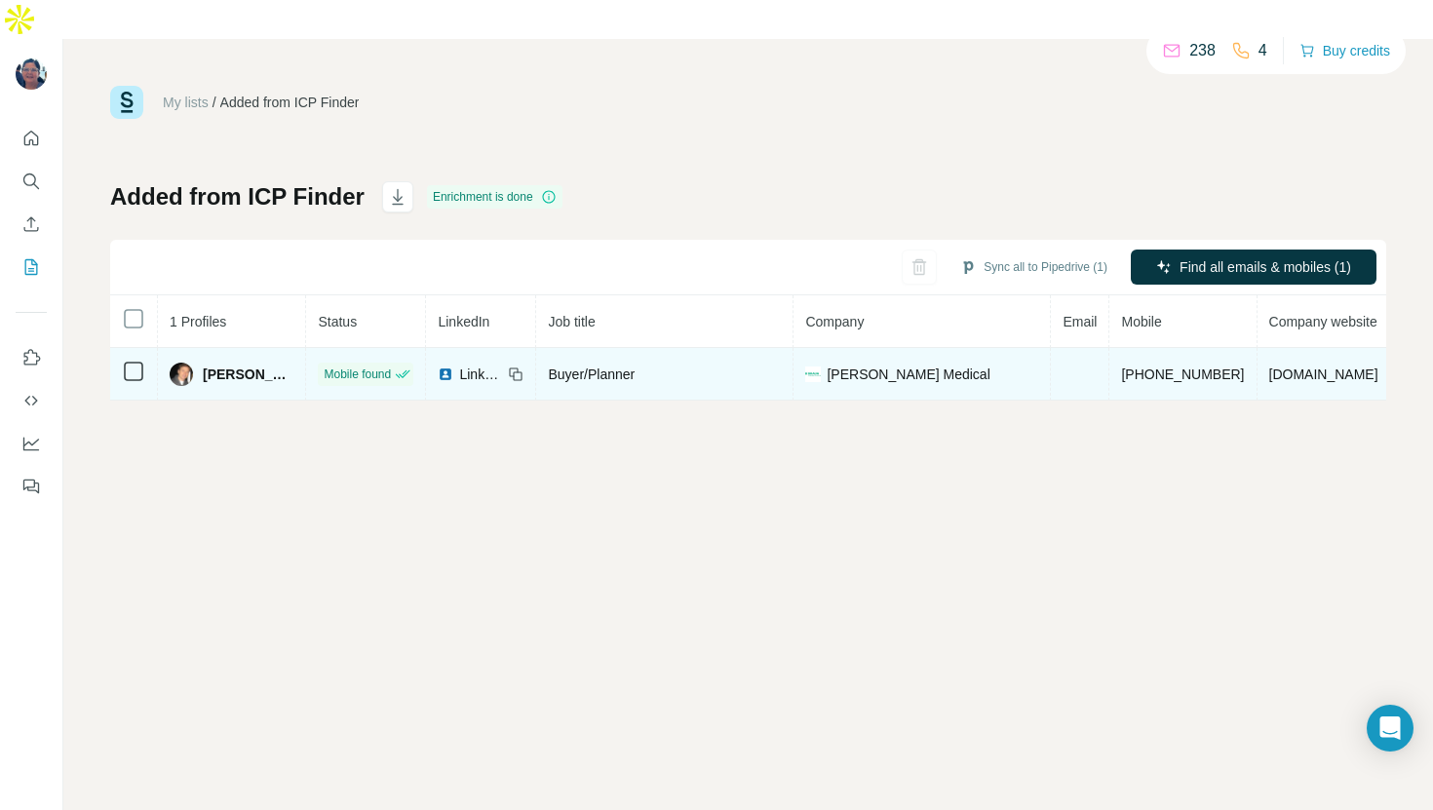
click at [294, 348] on td "[PERSON_NAME]" at bounding box center [232, 374] width 148 height 53
click at [241, 364] on span "[PERSON_NAME]" at bounding box center [248, 373] width 91 height 19
click at [192, 363] on div "[PERSON_NAME]" at bounding box center [232, 374] width 124 height 23
click at [510, 366] on icon at bounding box center [516, 374] width 16 height 16
click at [513, 366] on icon at bounding box center [516, 374] width 16 height 16
